Goal: Transaction & Acquisition: Purchase product/service

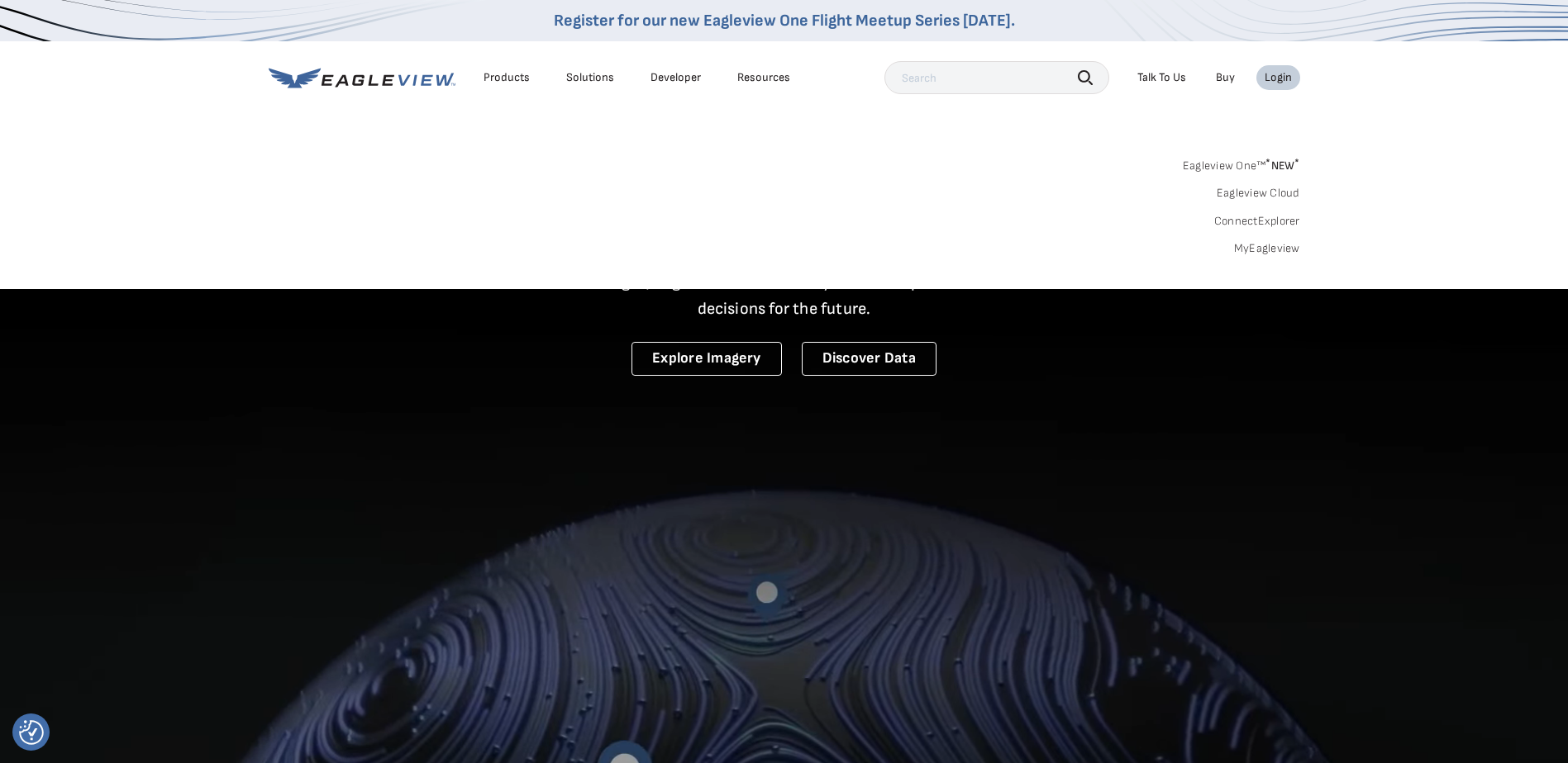
click at [1281, 244] on link "MyEagleview" at bounding box center [1267, 248] width 66 height 15
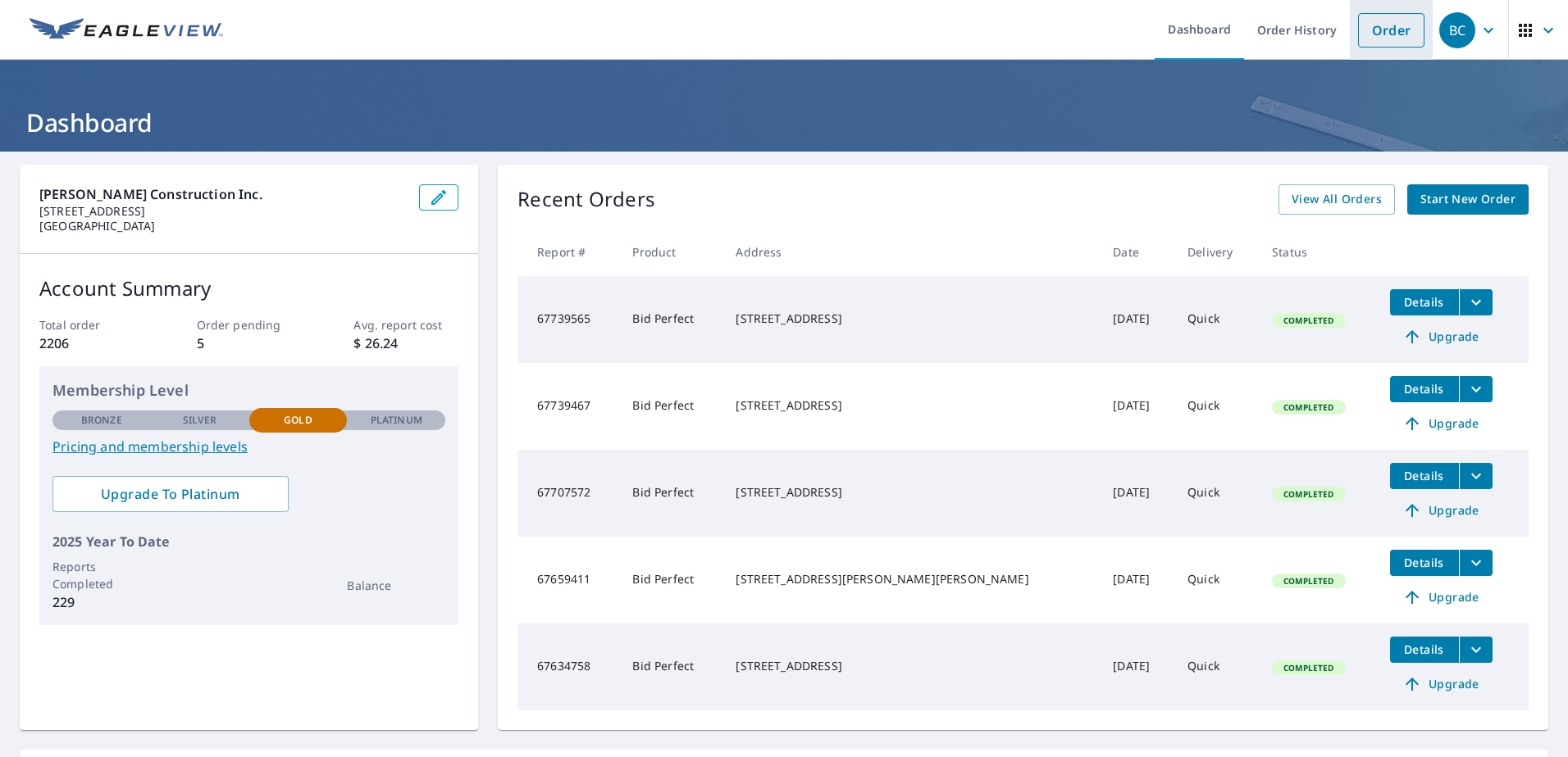
click at [1408, 34] on link "Order" at bounding box center [1391, 29] width 66 height 34
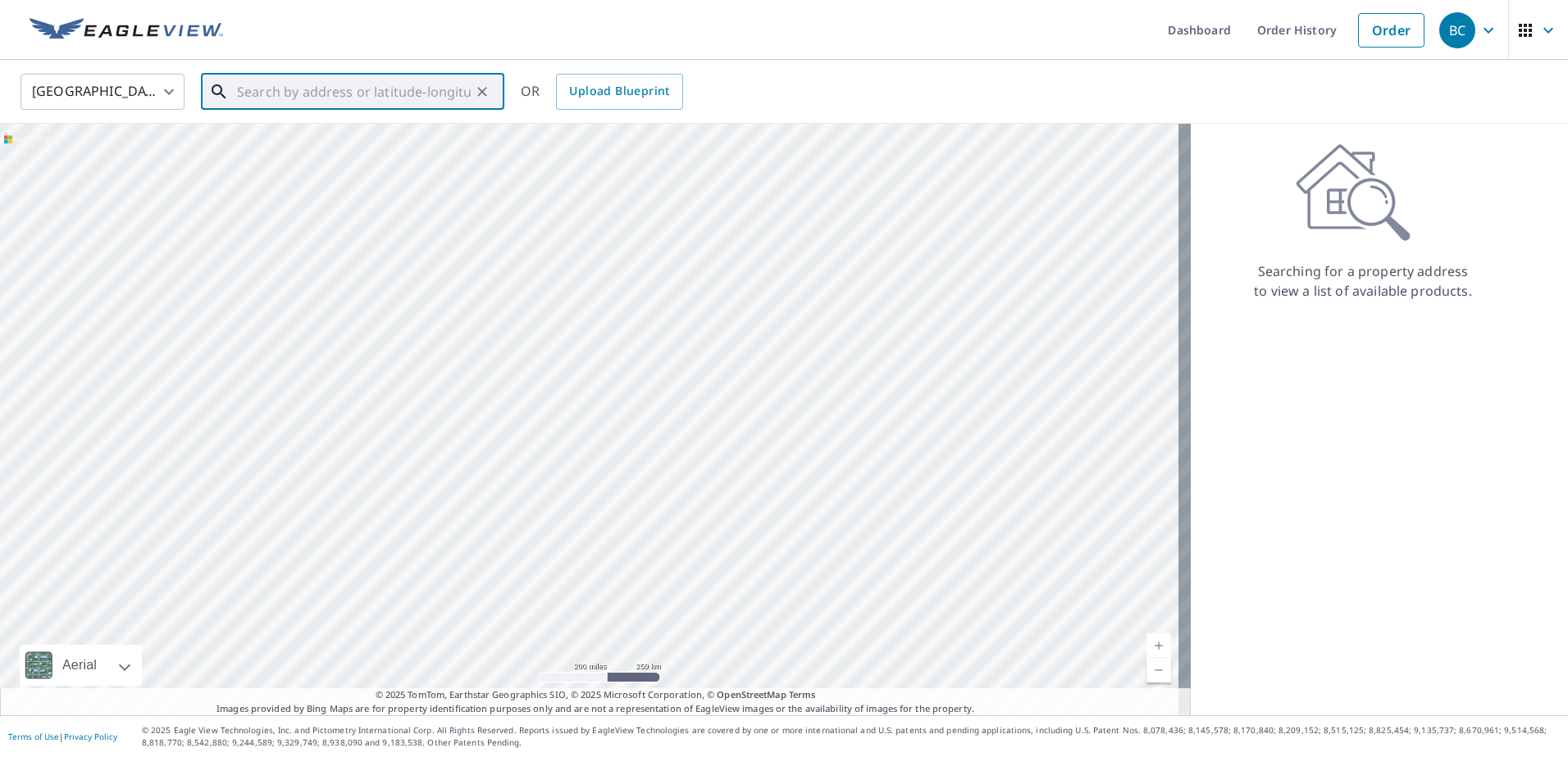
click at [286, 98] on input "text" at bounding box center [353, 91] width 234 height 46
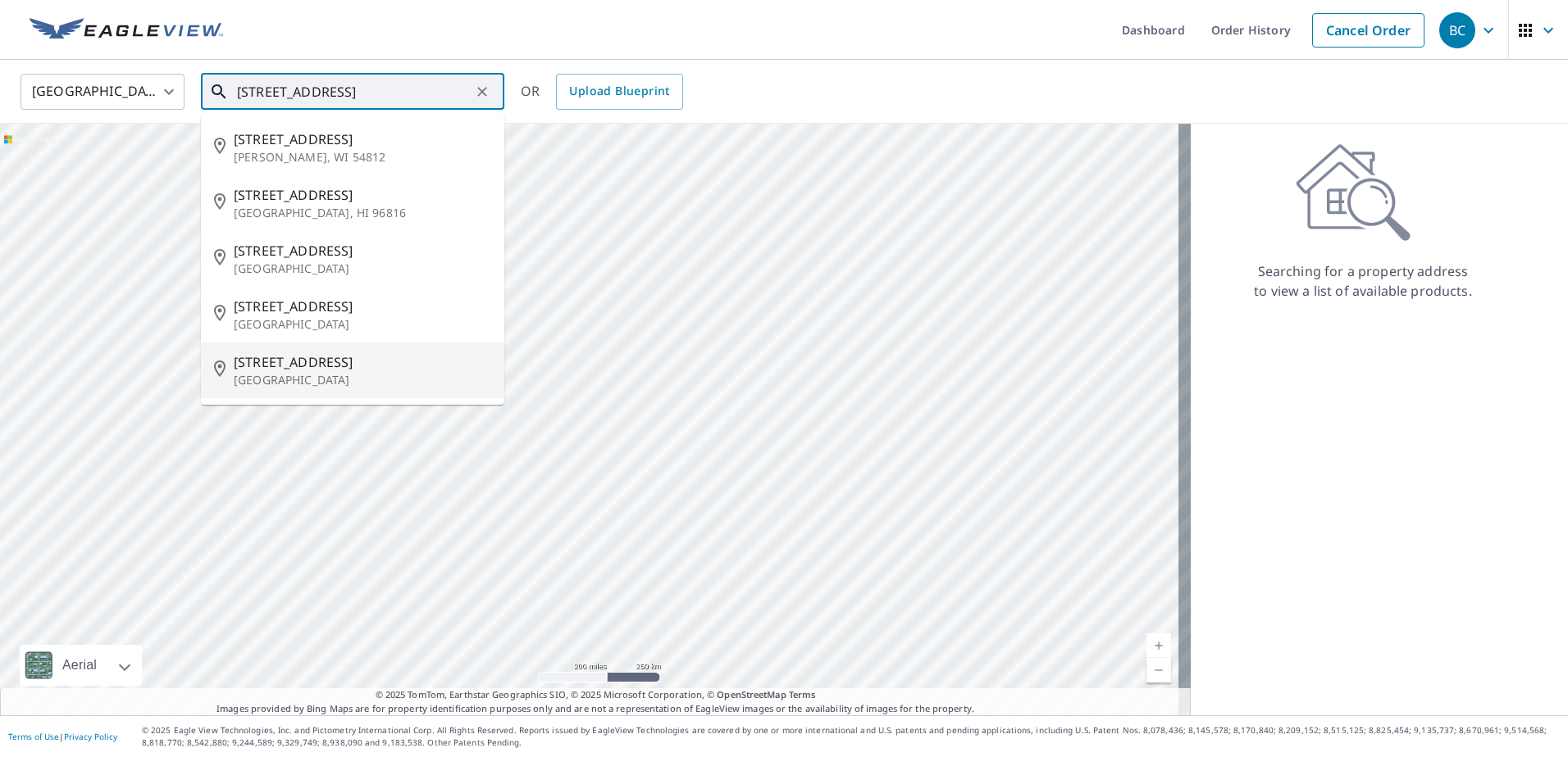
click at [280, 363] on span "1141 16th Ave" at bounding box center [362, 362] width 257 height 19
type input "1141 16th Ave Vero Beach, FL 32960"
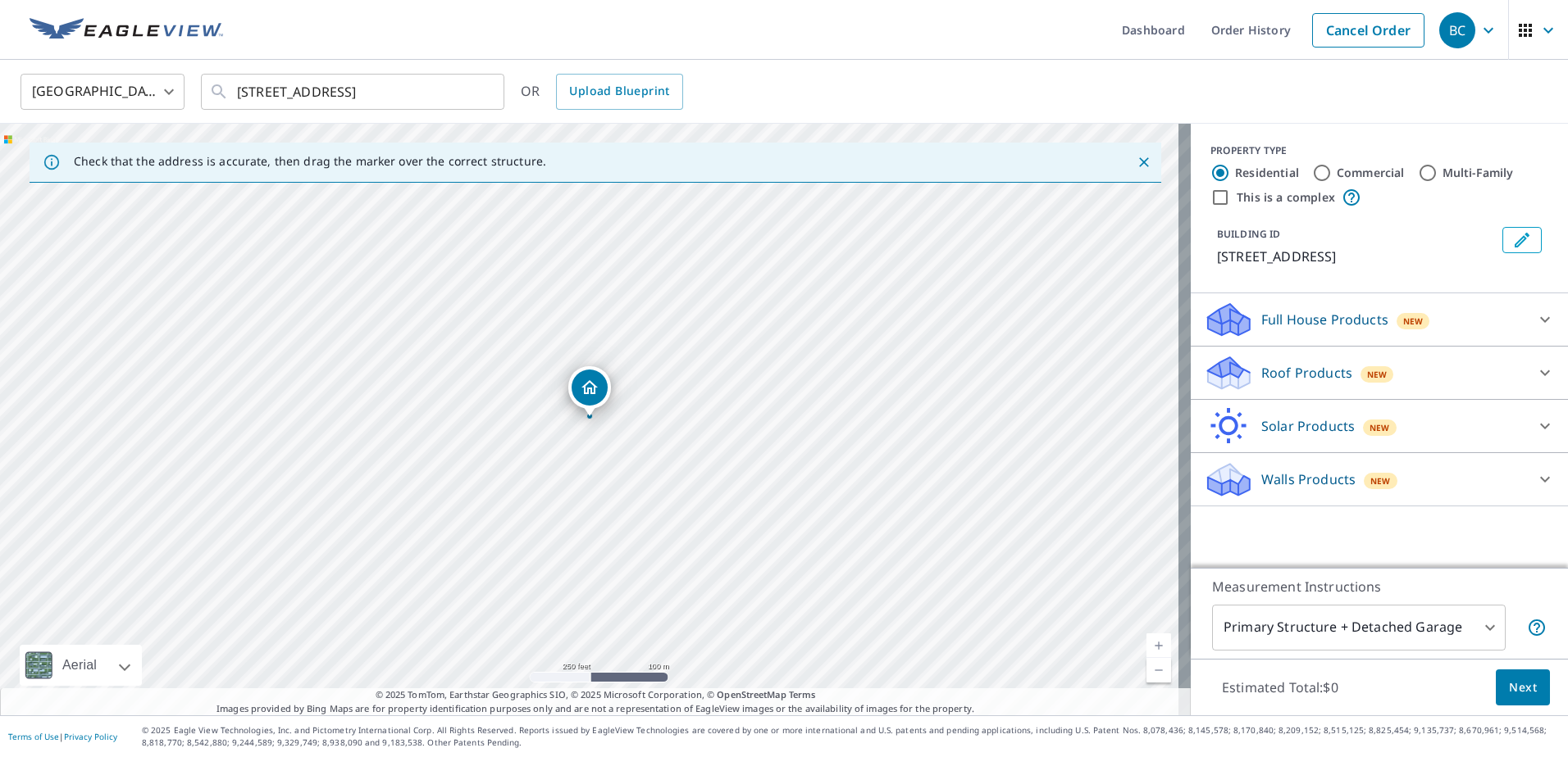
click at [1261, 378] on p "Roof Products" at bounding box center [1307, 373] width 91 height 19
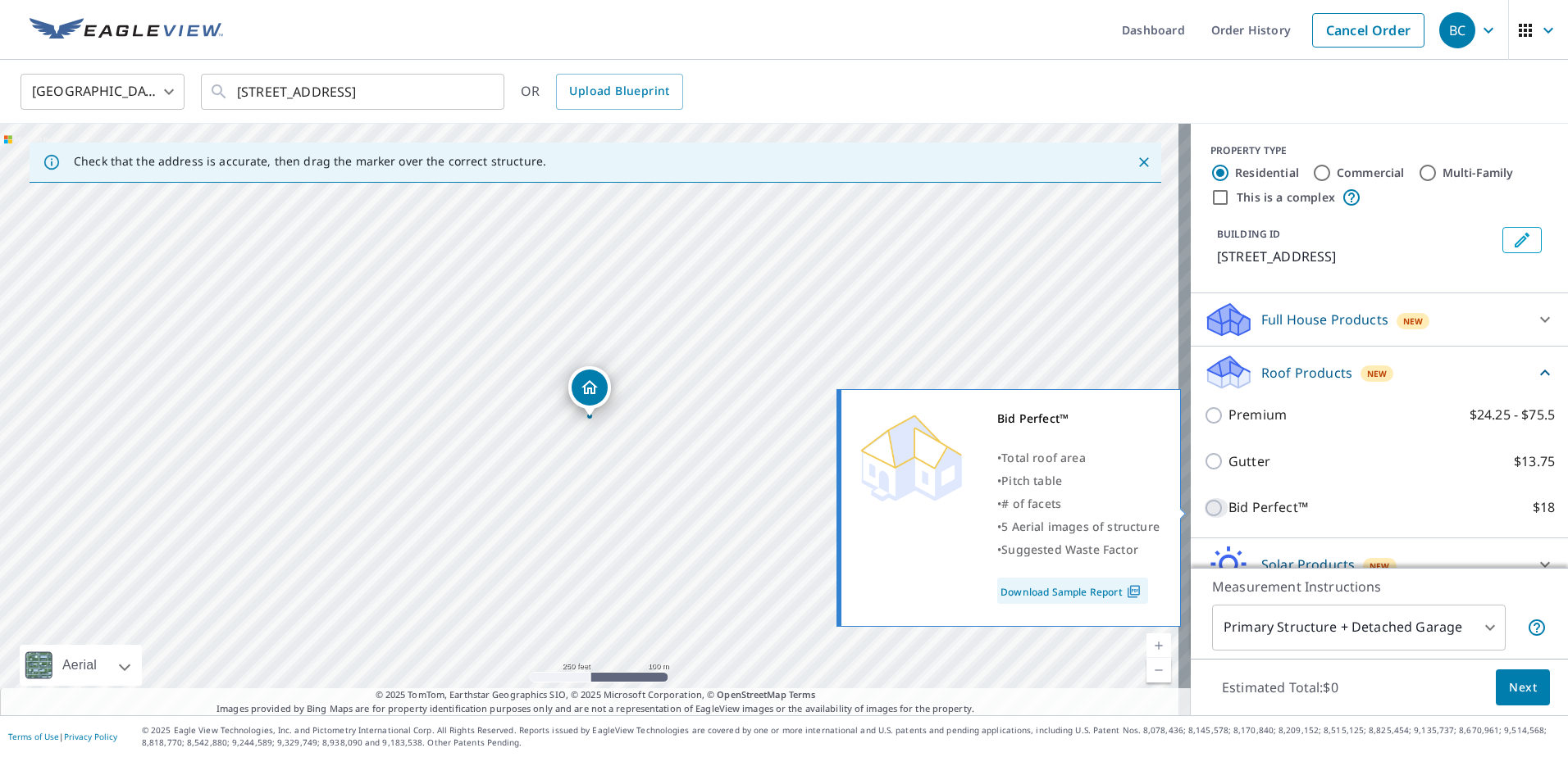
click at [1204, 502] on input "Bid Perfect™ $18" at bounding box center [1216, 508] width 24 height 19
checkbox input "true"
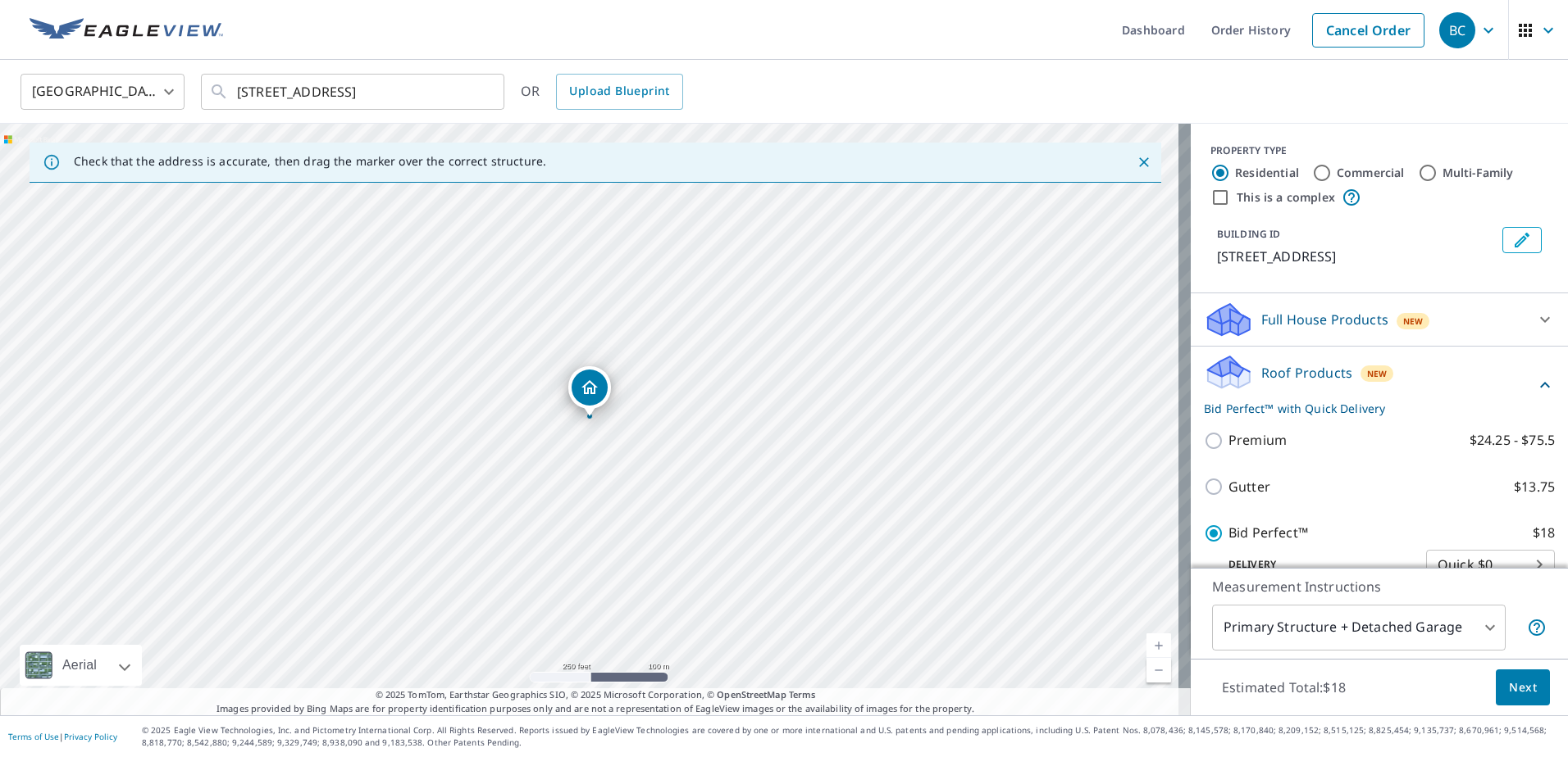
click at [1509, 685] on span "Next" at bounding box center [1522, 688] width 28 height 20
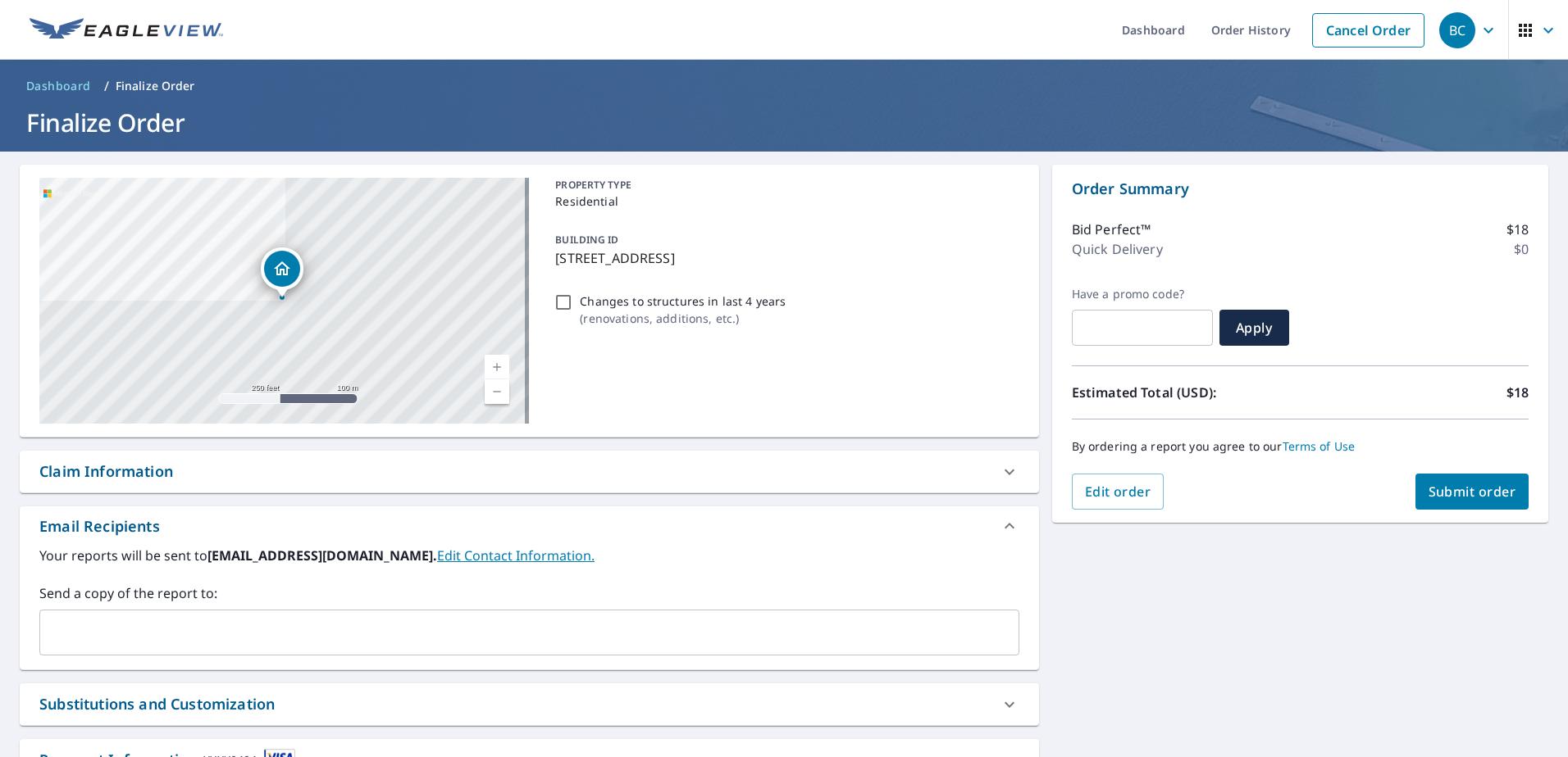
click at [1469, 489] on span "Submit order" at bounding box center [1472, 491] width 88 height 18
checkbox input "true"
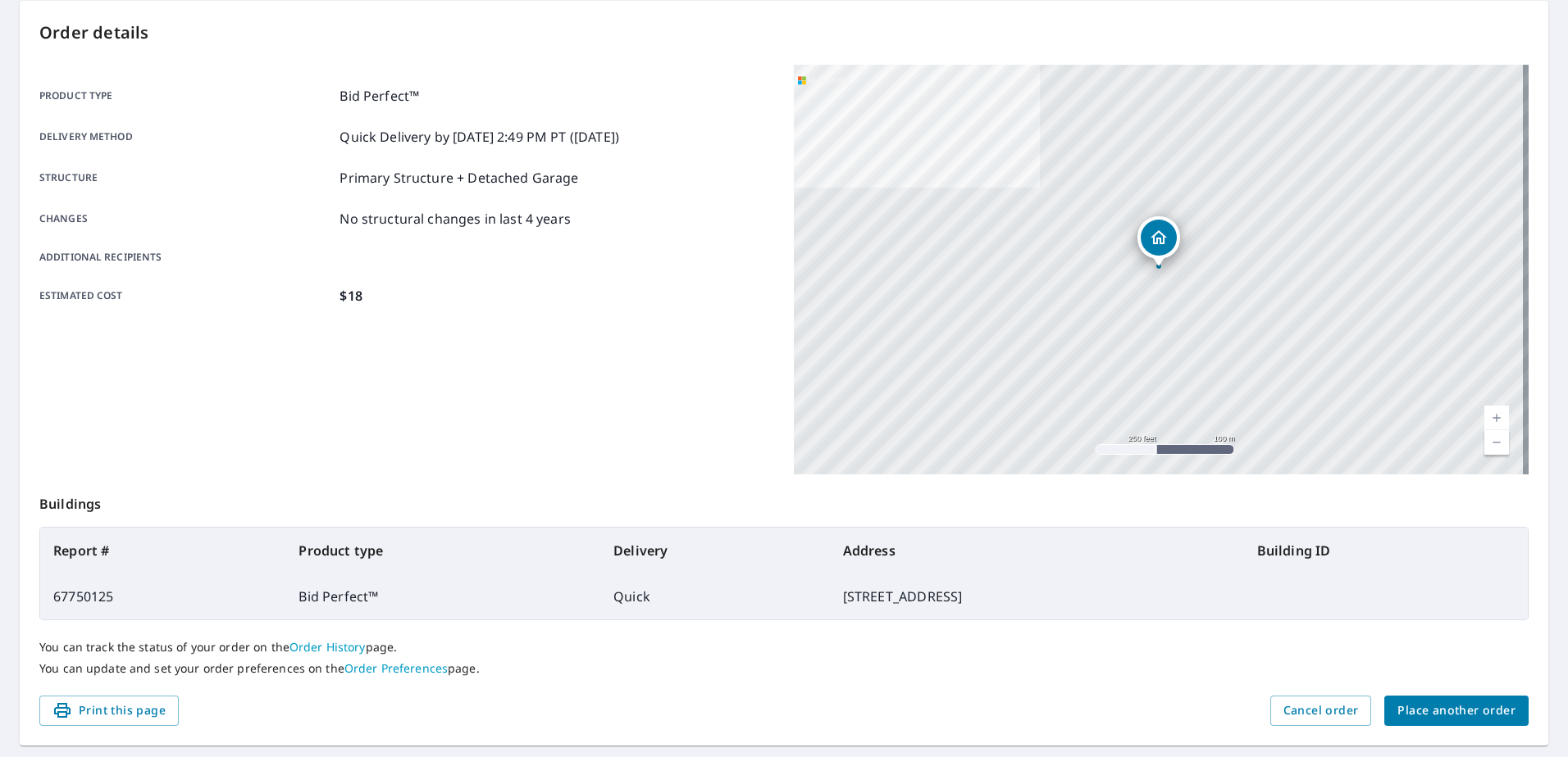
scroll to position [207, 0]
